Goal: Information Seeking & Learning: Learn about a topic

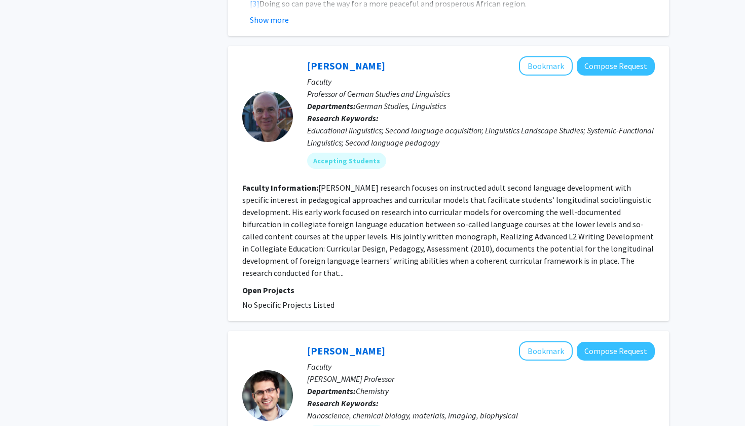
scroll to position [2471, 0]
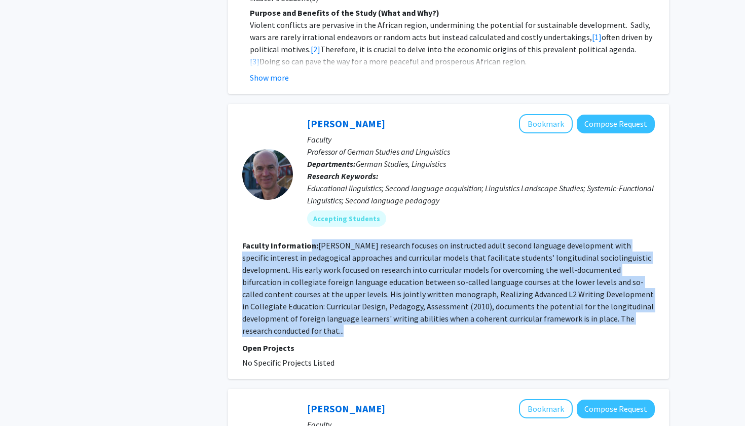
drag, startPoint x: 310, startPoint y: 218, endPoint x: 315, endPoint y: 309, distance: 91.4
click at [315, 309] on section "Faculty Information: [PERSON_NAME] research focuses on instructed adult second …" at bounding box center [448, 287] width 413 height 97
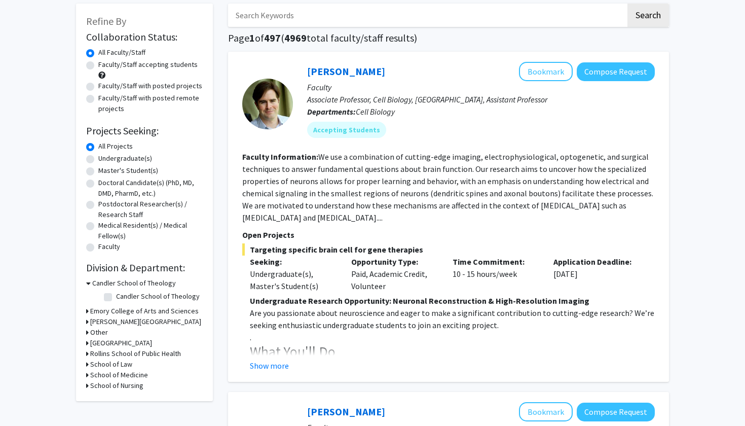
scroll to position [57, 0]
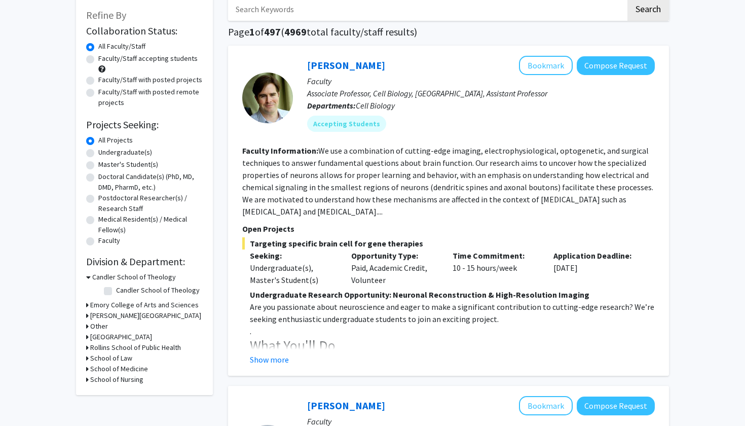
click at [98, 156] on label "Undergraduate(s)" at bounding box center [125, 152] width 54 height 11
click at [98, 154] on input "Undergraduate(s)" at bounding box center [101, 150] width 7 height 7
radio input "true"
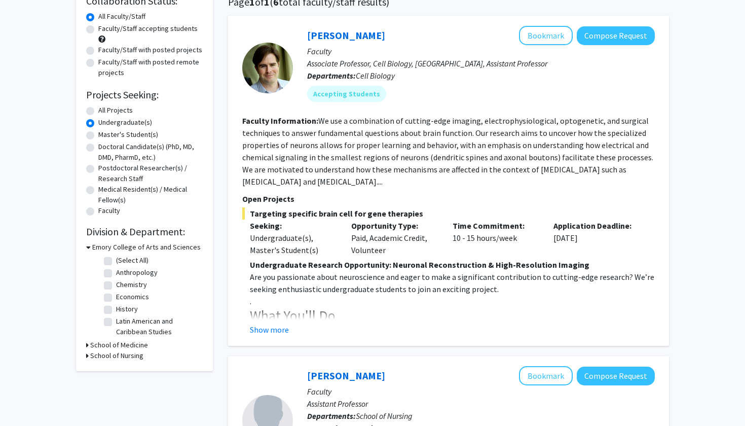
scroll to position [88, 0]
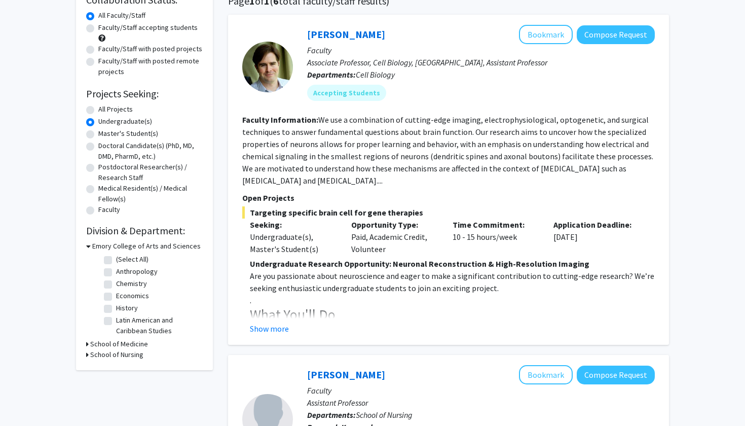
click at [116, 309] on label "History" at bounding box center [127, 308] width 22 height 11
click at [116, 309] on input "History" at bounding box center [119, 306] width 7 height 7
checkbox input "true"
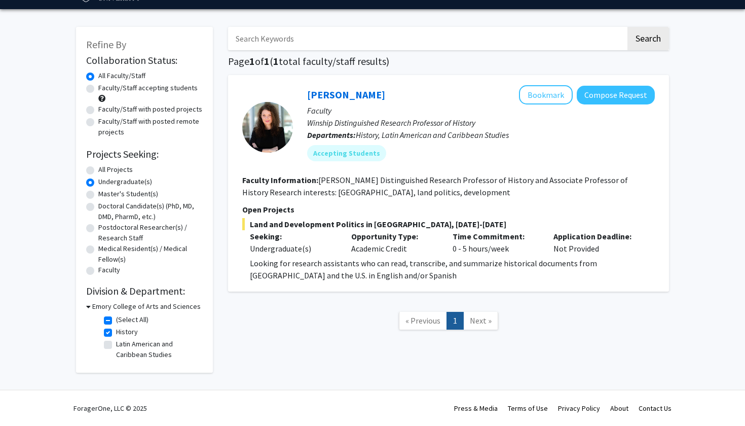
scroll to position [29, 0]
click at [116, 345] on label "Latin American and Caribbean Studies" at bounding box center [158, 349] width 84 height 21
click at [116, 345] on input "Latin American and Caribbean Studies" at bounding box center [119, 342] width 7 height 7
checkbox input "true"
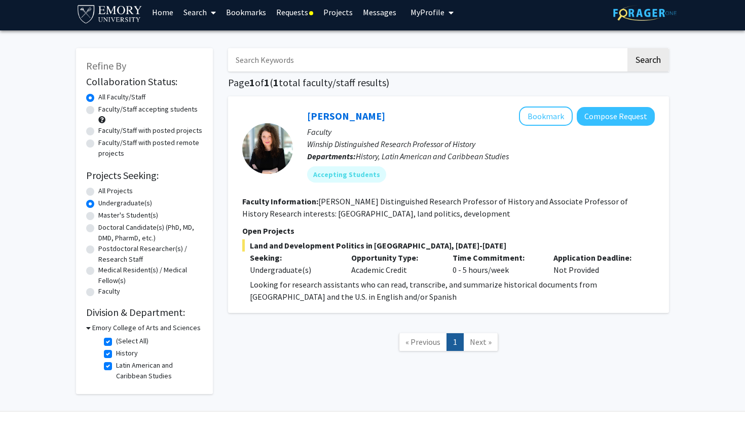
scroll to position [9, 0]
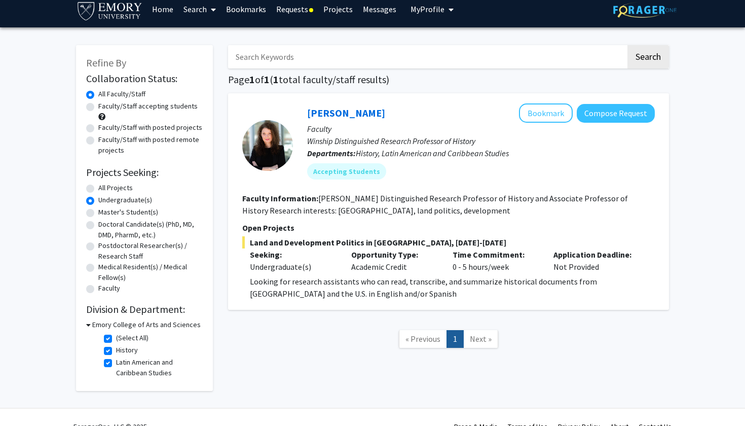
click at [116, 340] on label "(Select All)" at bounding box center [132, 338] width 32 height 11
click at [116, 339] on input "(Select All)" at bounding box center [119, 336] width 7 height 7
checkbox input "false"
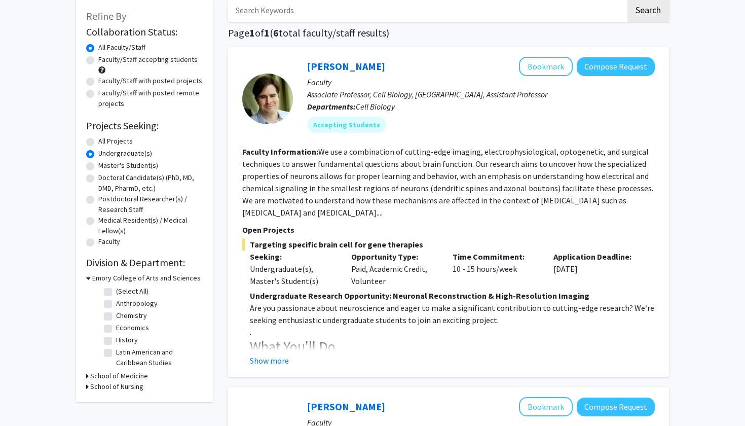
scroll to position [58, 0]
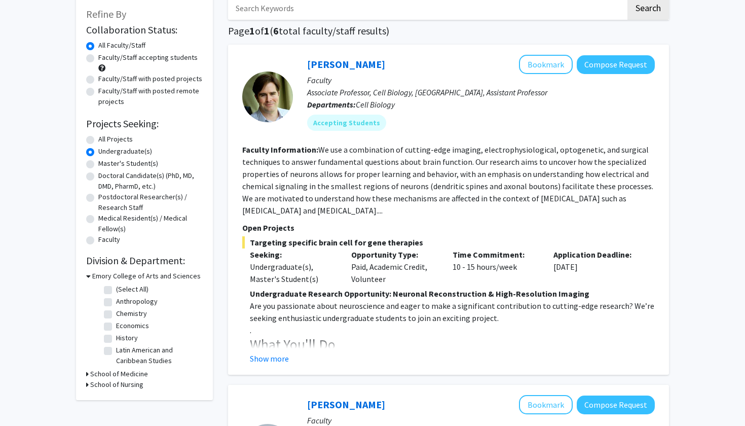
click at [113, 303] on fg-checkbox "Anthropology Anthropology" at bounding box center [152, 302] width 96 height 12
click at [116, 303] on label "Anthropology" at bounding box center [137, 301] width 42 height 11
click at [116, 303] on input "Anthropology" at bounding box center [119, 299] width 7 height 7
checkbox input "true"
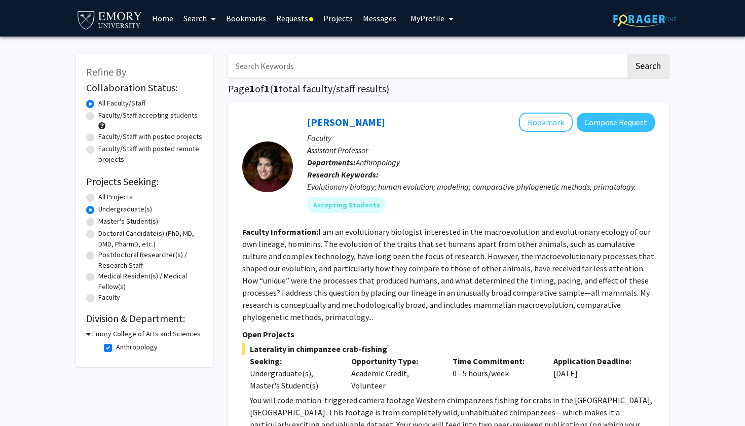
click at [98, 200] on label "All Projects" at bounding box center [115, 197] width 34 height 11
click at [98, 198] on input "All Projects" at bounding box center [101, 195] width 7 height 7
radio input "true"
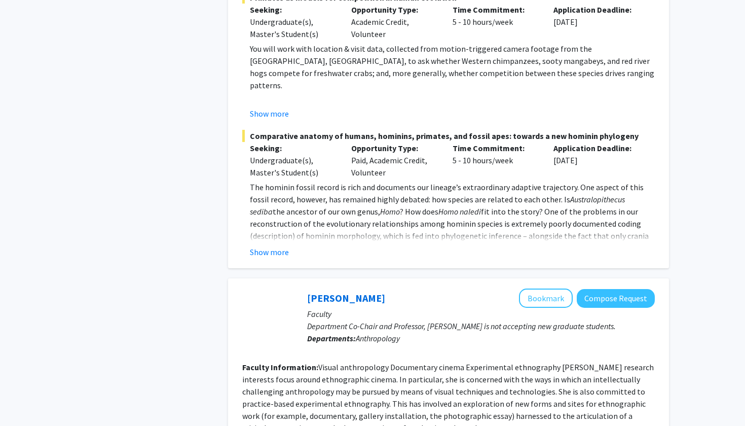
scroll to position [194, 0]
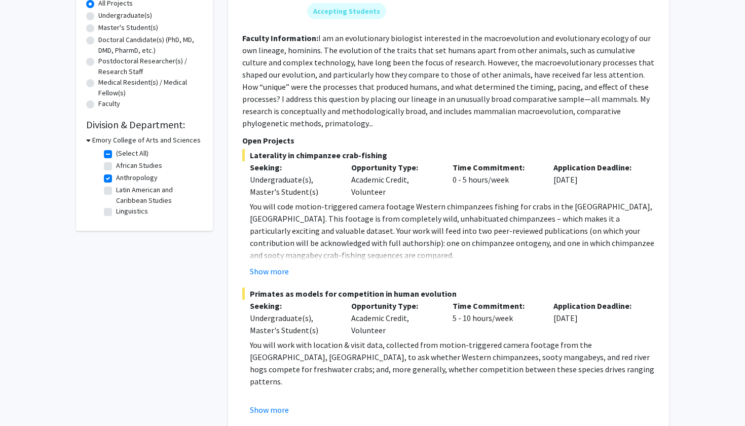
click at [116, 192] on label "Latin American and Caribbean Studies" at bounding box center [158, 195] width 84 height 21
click at [116, 191] on input "Latin American and Caribbean Studies" at bounding box center [119, 188] width 7 height 7
checkbox input "true"
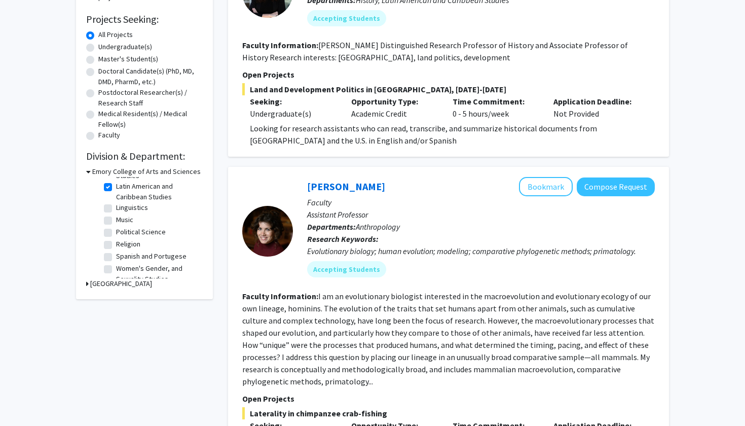
scroll to position [68, 0]
click at [107, 230] on fg-checkbox "Political Science Political Science" at bounding box center [152, 233] width 96 height 12
click at [116, 227] on label "Political Science" at bounding box center [141, 232] width 50 height 11
click at [116, 227] on input "Political Science" at bounding box center [119, 230] width 7 height 7
checkbox input "true"
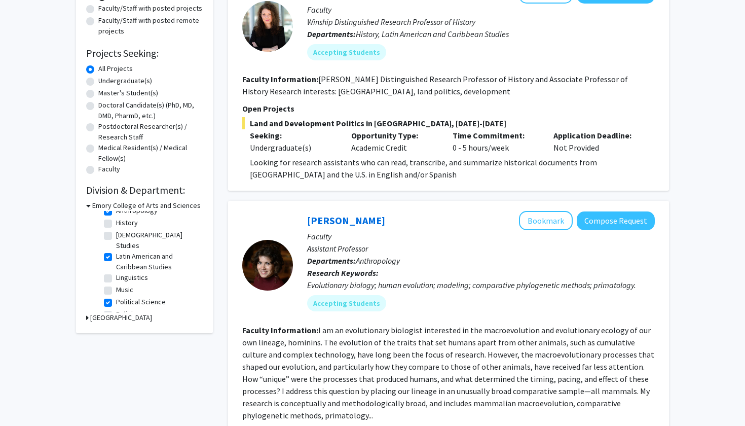
scroll to position [38, 0]
click at [116, 221] on label "History" at bounding box center [127, 217] width 22 height 11
click at [116, 219] on input "History" at bounding box center [119, 215] width 7 height 7
checkbox input "true"
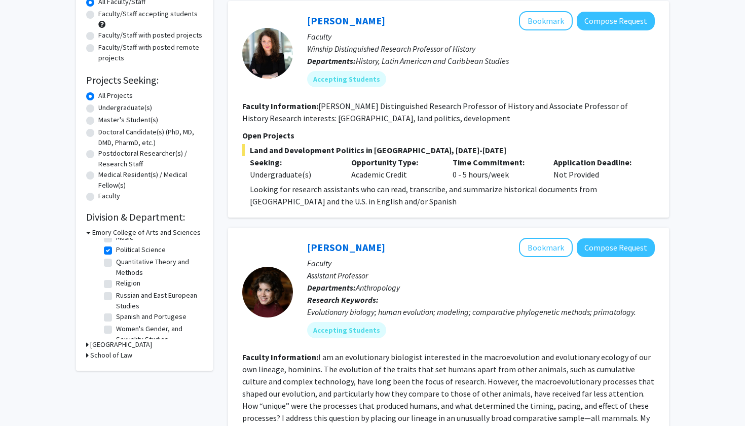
scroll to position [147, 0]
click at [116, 312] on label "Spanish and Portugese" at bounding box center [151, 317] width 70 height 11
click at [116, 312] on input "Spanish and Portugese" at bounding box center [119, 315] width 7 height 7
checkbox input "true"
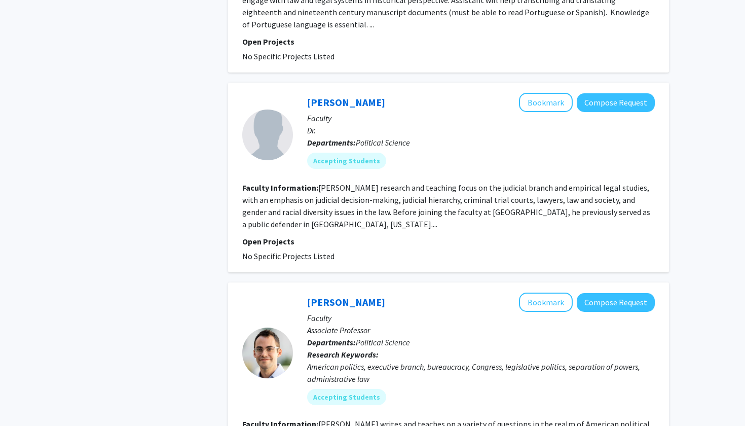
scroll to position [2120, 0]
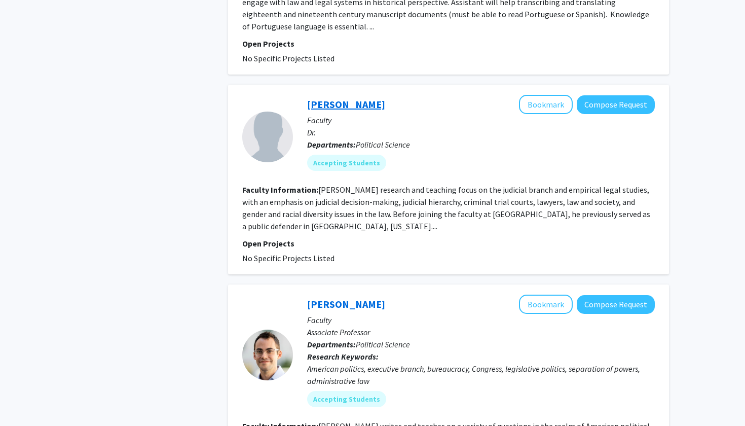
click at [342, 98] on link "[PERSON_NAME]" at bounding box center [346, 104] width 78 height 13
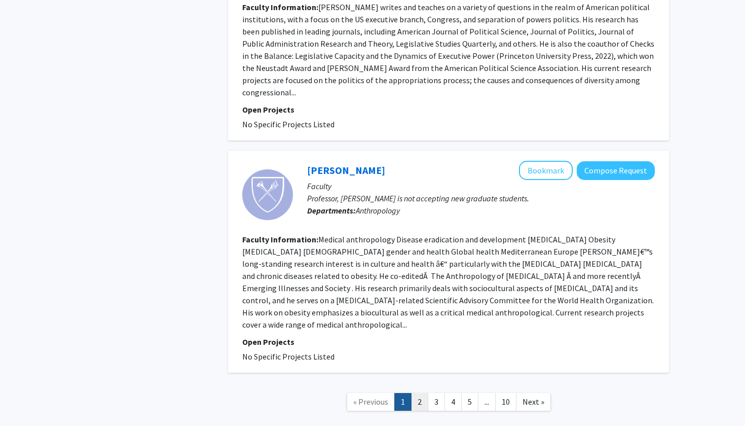
scroll to position [2538, 0]
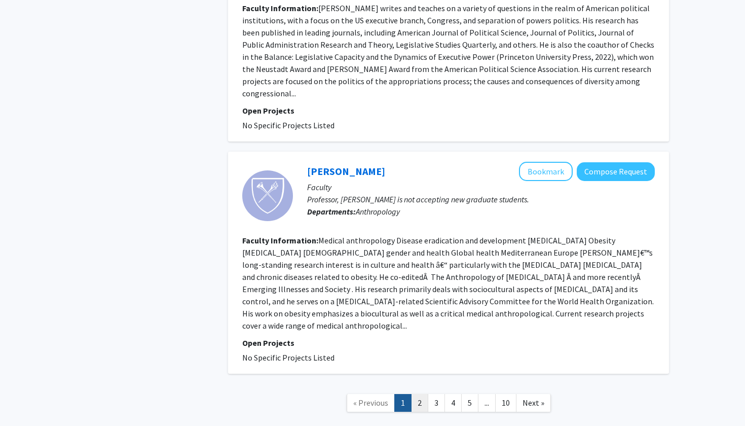
click at [424, 394] on link "2" at bounding box center [419, 403] width 17 height 18
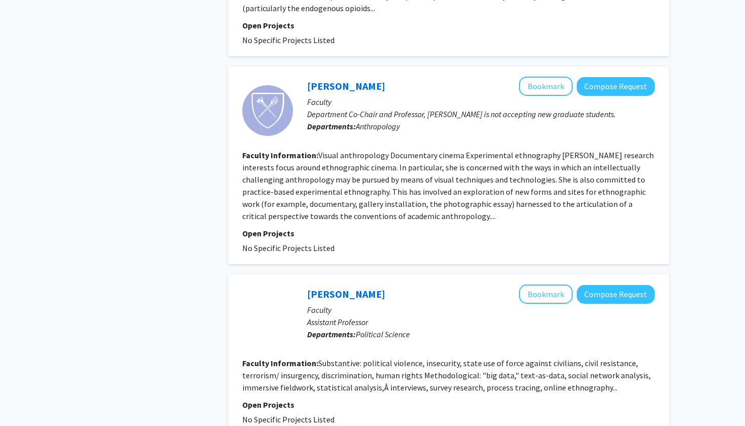
scroll to position [1295, 0]
